Goal: Information Seeking & Learning: Learn about a topic

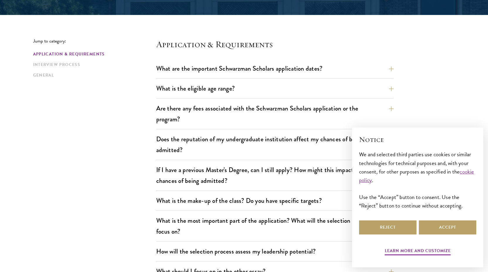
scroll to position [142, 0]
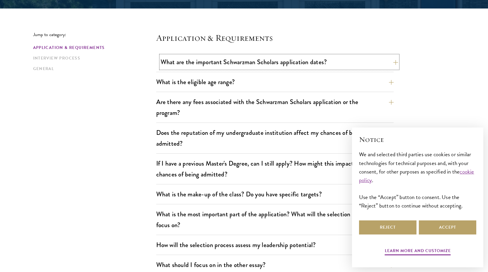
click at [302, 62] on button "What are the important Schwarzman Scholars application dates?" at bounding box center [280, 61] width 238 height 13
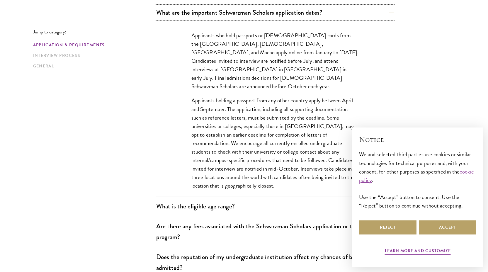
scroll to position [192, 0]
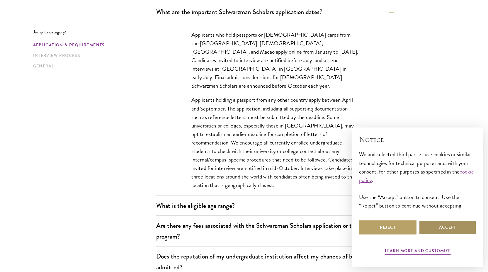
click at [436, 226] on button "Accept" at bounding box center [447, 228] width 57 height 14
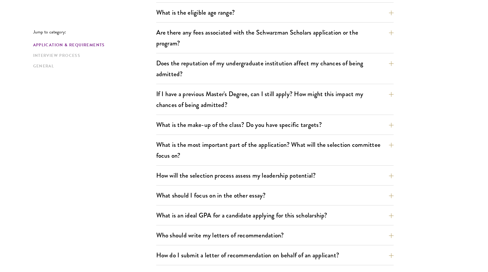
scroll to position [385, 0]
click at [378, 97] on button "If I have a previous Master's Degree, can I still apply? How might this impact …" at bounding box center [280, 99] width 238 height 24
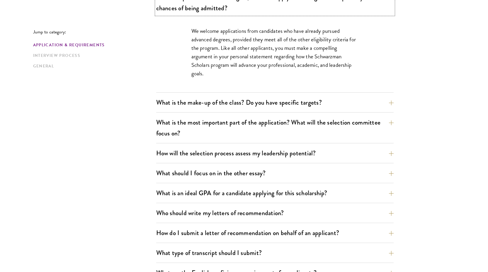
scroll to position [316, 0]
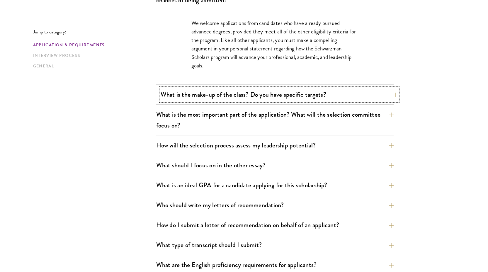
click at [321, 96] on button "What is the make-up of the class? Do you have specific targets?" at bounding box center [280, 94] width 238 height 13
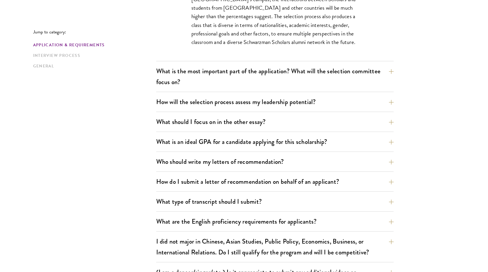
scroll to position [405, 0]
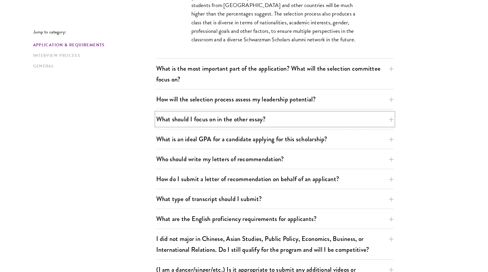
click at [321, 119] on button "What should I focus on in the other essay?" at bounding box center [275, 119] width 238 height 13
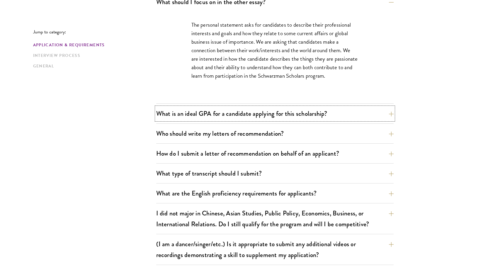
click at [321, 119] on button "What is an ideal GPA for a candidate applying for this scholarship?" at bounding box center [275, 113] width 238 height 13
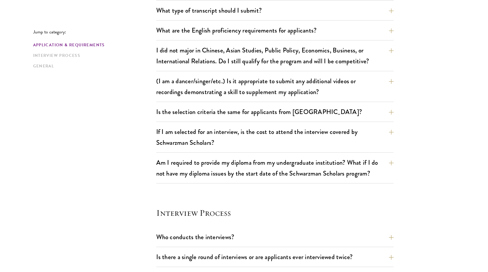
scroll to position [577, 0]
click at [311, 114] on button "Is the selection criteria the same for applicants from [GEOGRAPHIC_DATA]?" at bounding box center [280, 111] width 238 height 13
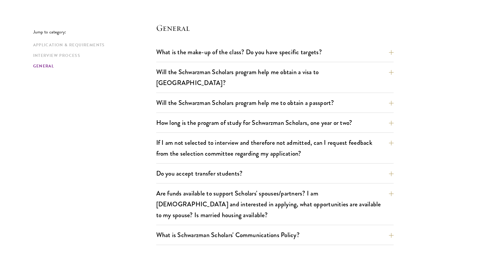
scroll to position [971, 0]
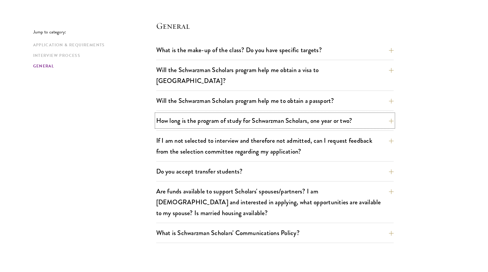
click at [311, 114] on button "How long is the program of study for Schwarzman Scholars, one year or two?" at bounding box center [275, 120] width 238 height 13
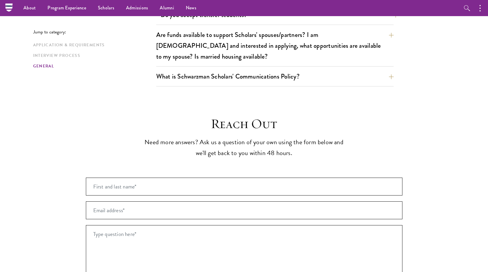
scroll to position [1095, 0]
